Goal: Information Seeking & Learning: Find specific fact

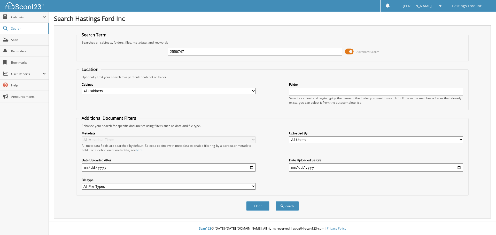
type input "2556747"
click at [276, 202] on button "Search" at bounding box center [287, 207] width 23 height 10
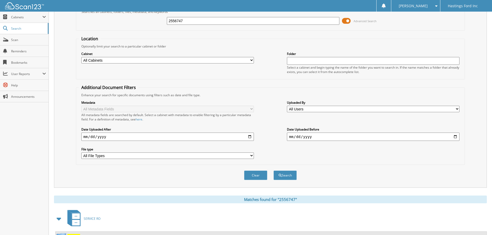
scroll to position [74, 0]
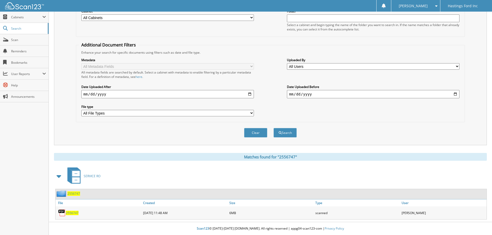
click at [72, 213] on span "2556747" at bounding box center [72, 213] width 13 height 4
click at [68, 213] on span "2556747" at bounding box center [72, 213] width 13 height 4
